Goal: Find specific page/section: Find specific page/section

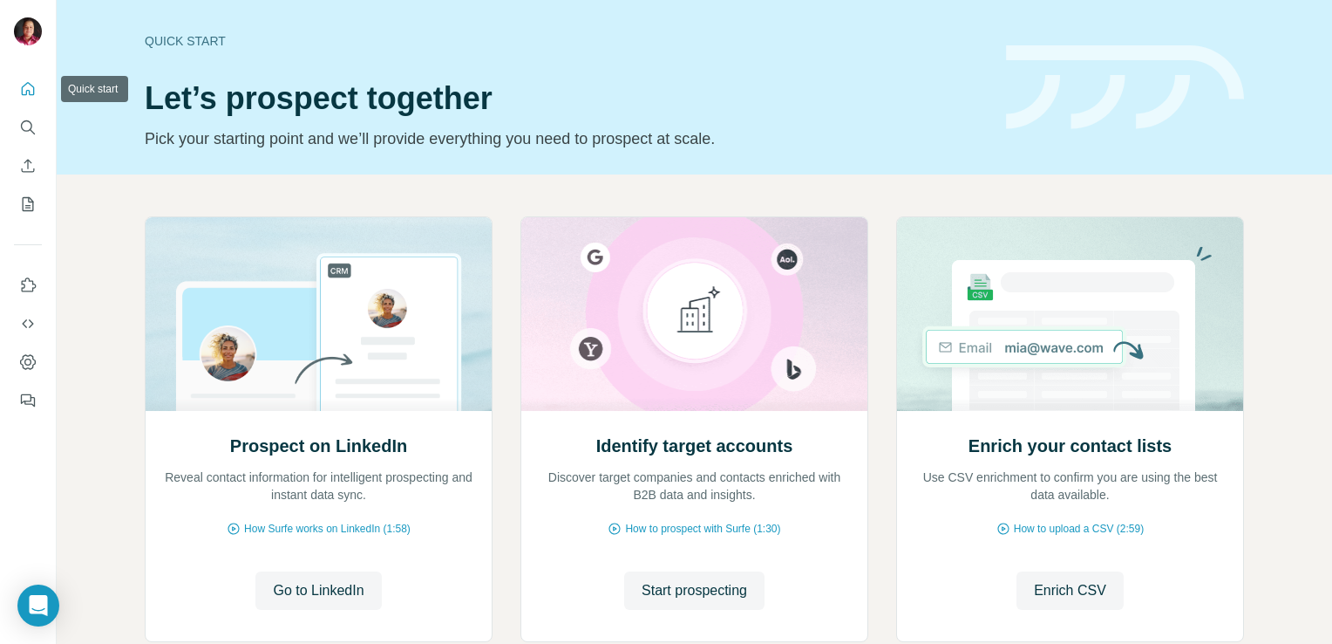
click at [24, 86] on icon "Quick start" at bounding box center [27, 88] width 17 height 17
click at [33, 124] on icon "Search" at bounding box center [27, 127] width 17 height 17
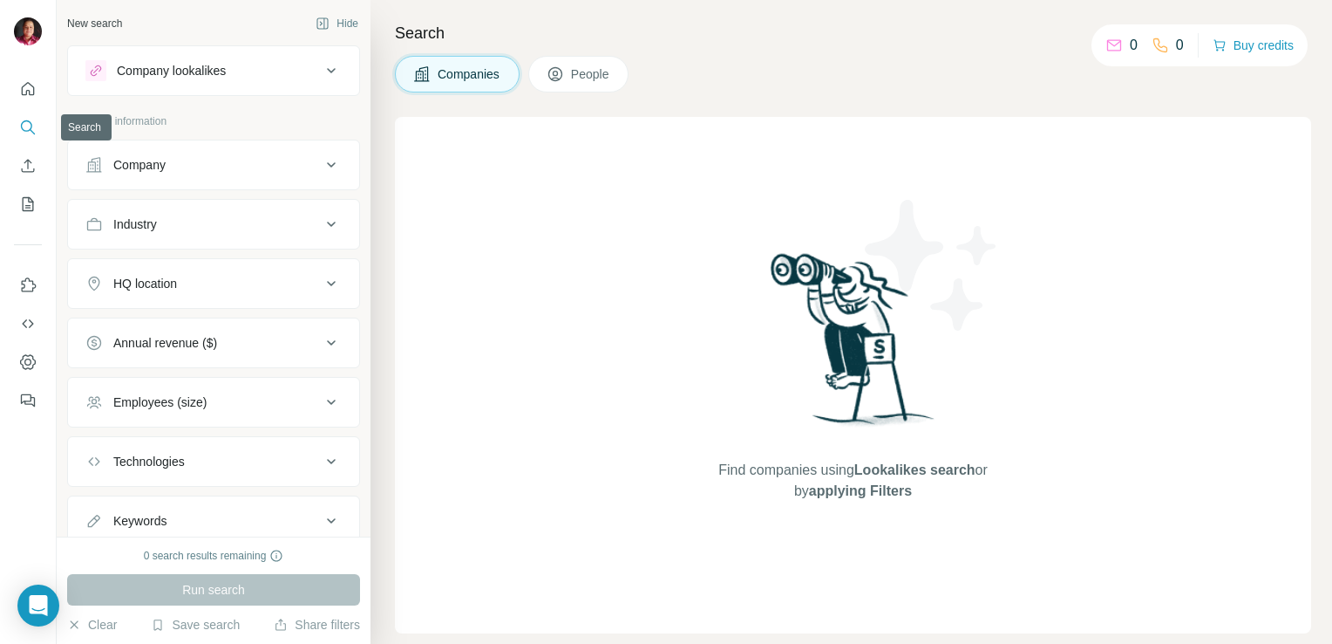
click at [27, 131] on icon "Search" at bounding box center [27, 127] width 17 height 17
drag, startPoint x: 615, startPoint y: 194, endPoint x: 1093, endPoint y: 270, distance: 483.9
click at [1093, 270] on div "Find companies using Lookalikes search or by applying Filters" at bounding box center [853, 375] width 917 height 516
click at [321, 166] on icon at bounding box center [331, 164] width 21 height 21
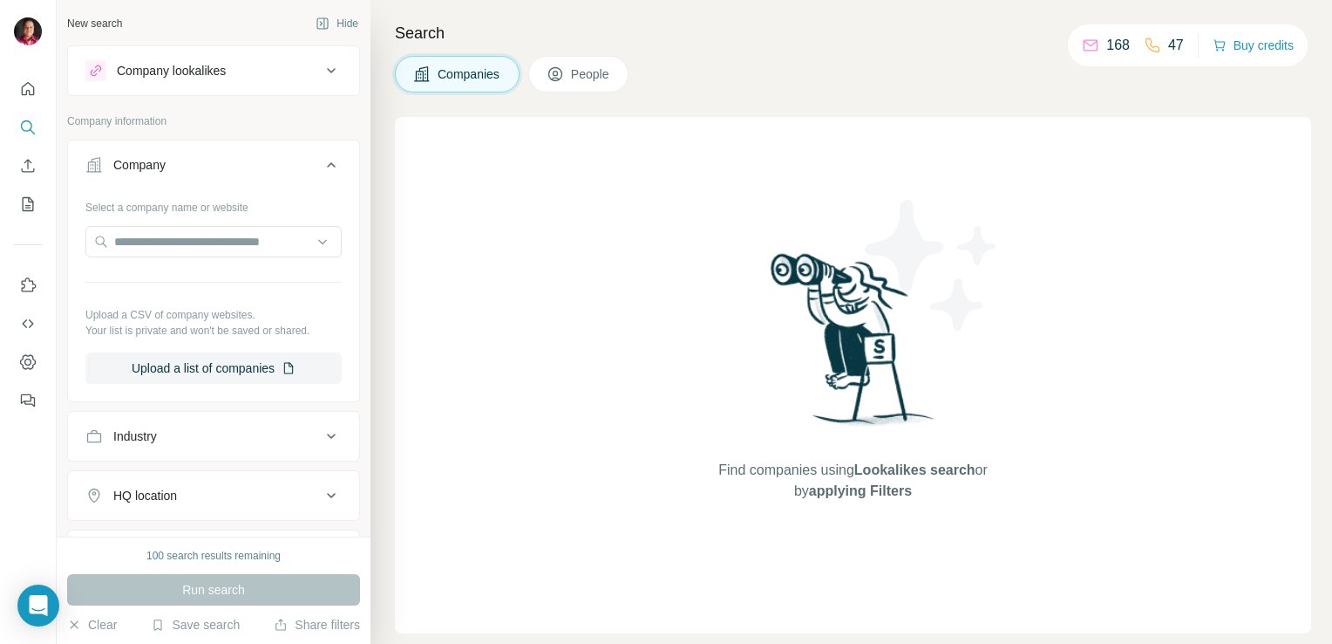
click at [327, 165] on icon at bounding box center [331, 164] width 9 height 5
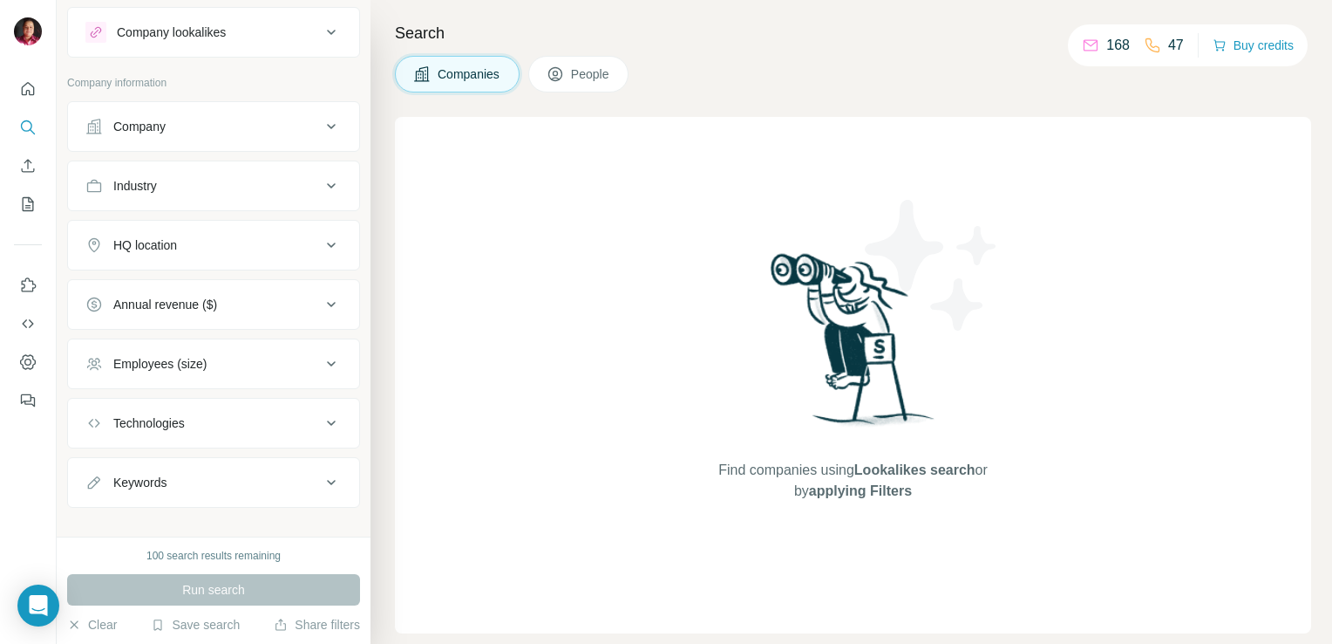
scroll to position [55, 0]
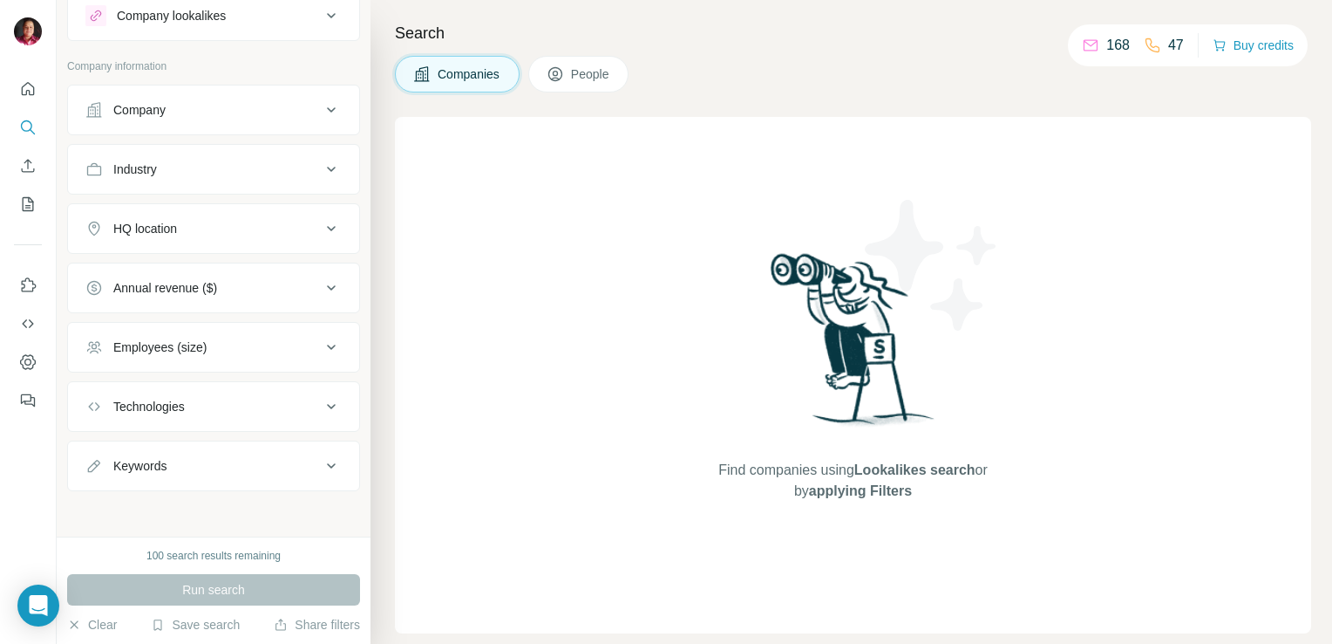
drag, startPoint x: 1285, startPoint y: 1, endPoint x: 560, endPoint y: 120, distance: 734.5
click at [560, 120] on div "Find companies using Lookalikes search or by applying Filters" at bounding box center [853, 375] width 917 height 516
click at [584, 79] on span "People" at bounding box center [591, 73] width 40 height 17
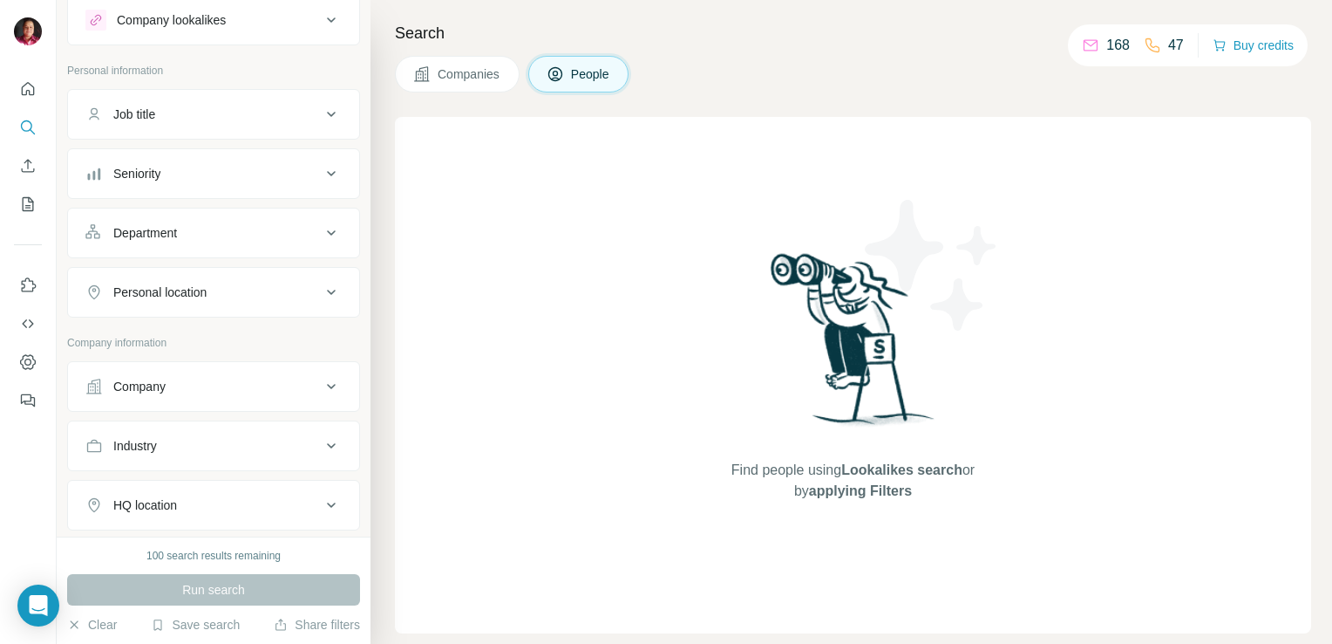
scroll to position [35, 0]
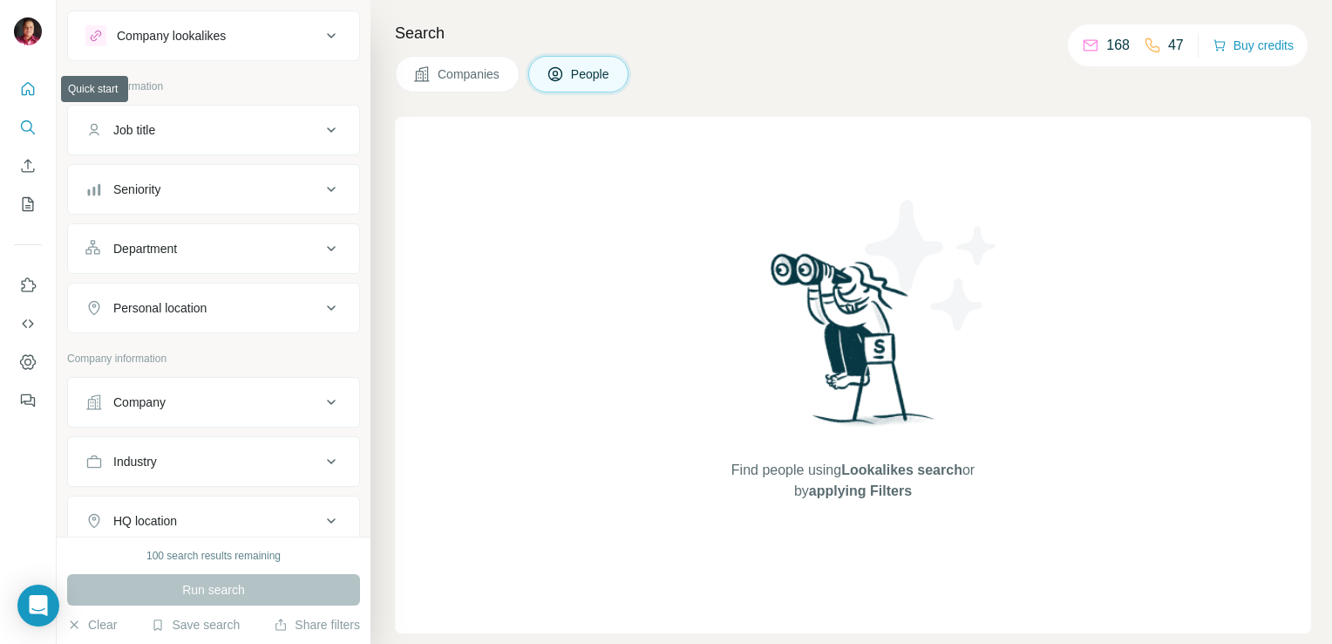
click at [27, 87] on icon "Quick start" at bounding box center [27, 88] width 17 height 17
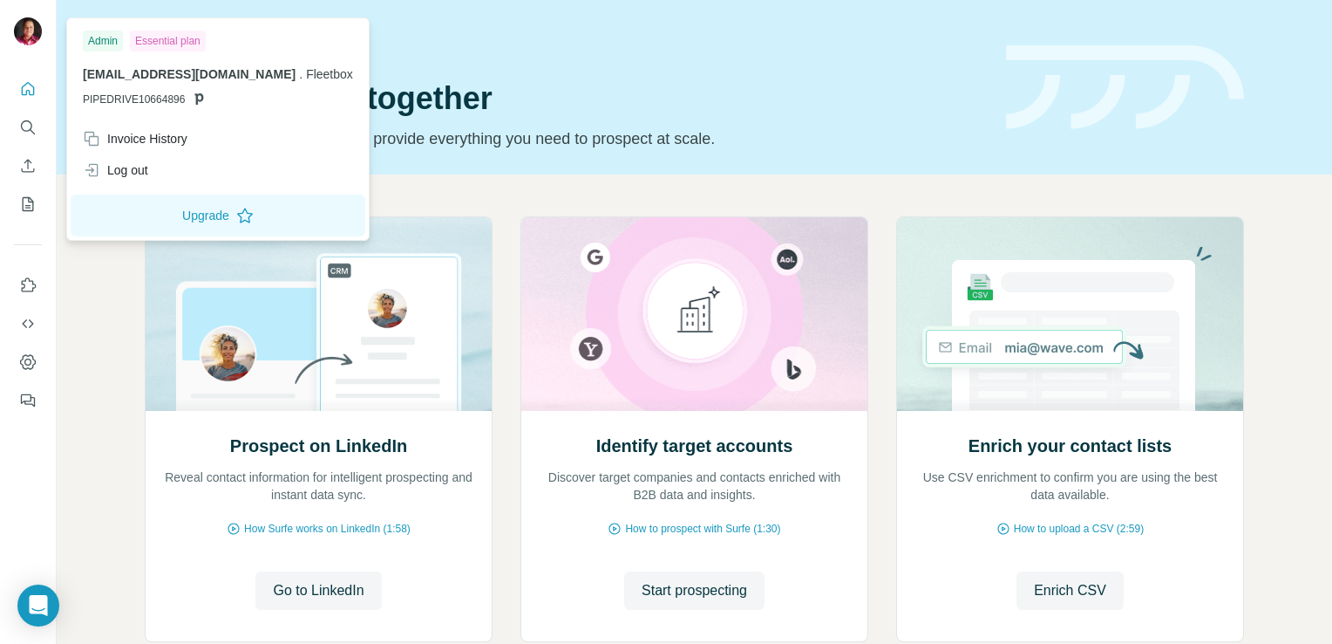
click at [29, 30] on img at bounding box center [28, 31] width 28 height 28
click at [982, 133] on header "Quick start Let’s prospect together Pick your starting point and we’ll provide …" at bounding box center [695, 87] width 1100 height 127
